Goal: Submit feedback/report problem

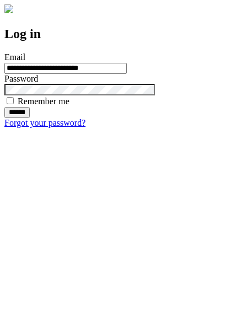
type input "**********"
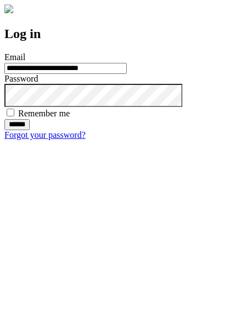
click at [30, 130] on input "******" at bounding box center [16, 124] width 25 height 11
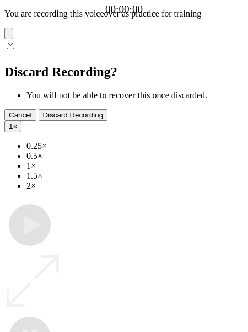
type input "**********"
